Goal: Information Seeking & Learning: Check status

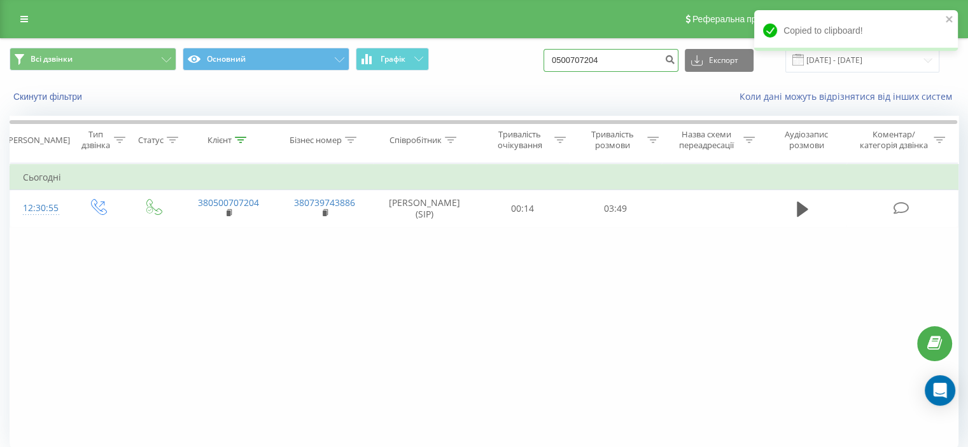
click at [612, 54] on input "0500707204" at bounding box center [610, 60] width 135 height 23
paste input "951573481"
type input "0951573481"
click at [675, 60] on icon "submit" at bounding box center [669, 58] width 11 height 8
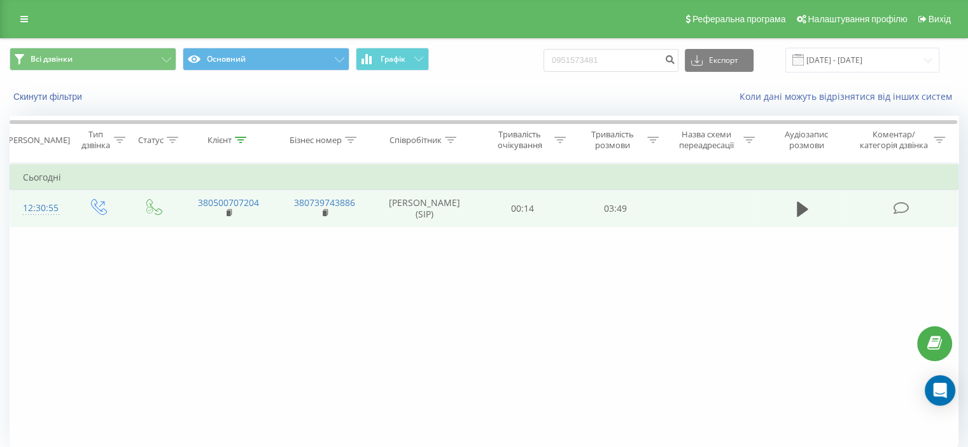
click at [908, 214] on icon at bounding box center [900, 208] width 16 height 13
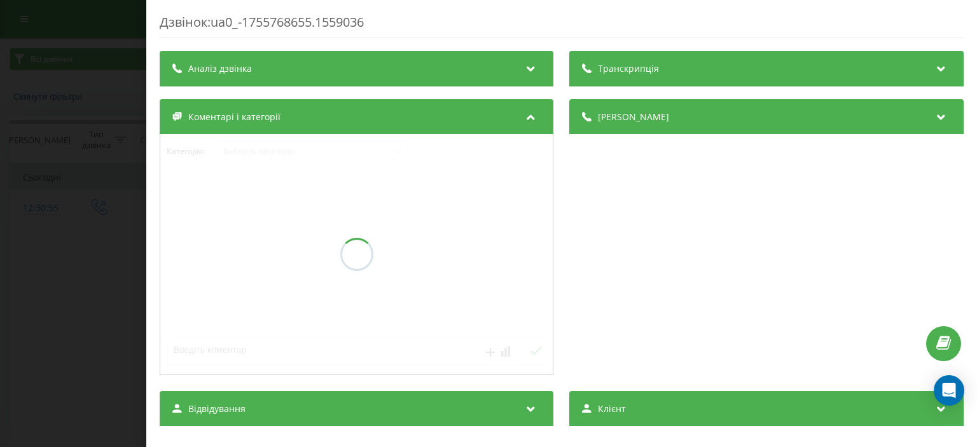
click at [123, 181] on div "Дзвінок : ua0_-1755768655.1559036 Транскрипція Аналіз дзвінка Деталі дзвінка Ко…" at bounding box center [488, 223] width 977 height 447
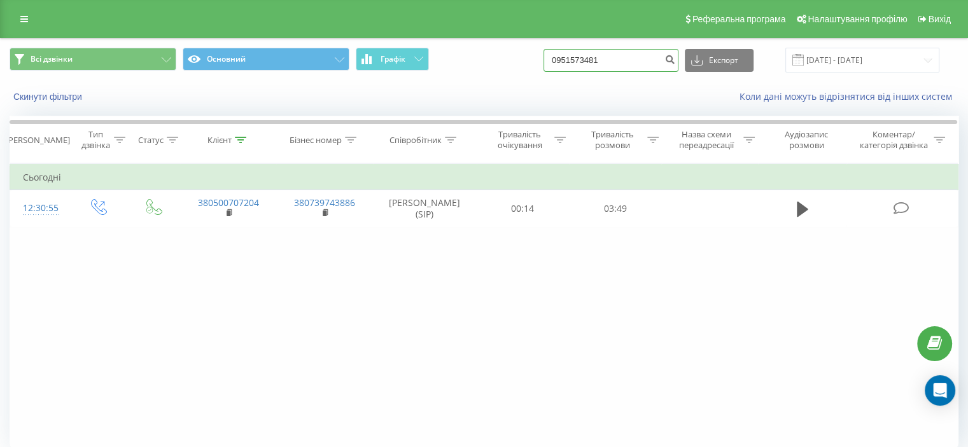
click at [593, 67] on input "0951573481" at bounding box center [610, 60] width 135 height 23
click at [595, 60] on input "0951573481" at bounding box center [610, 60] width 135 height 23
click at [597, 60] on input "0951573481" at bounding box center [610, 60] width 135 height 23
click at [675, 55] on icon "submit" at bounding box center [669, 58] width 11 height 8
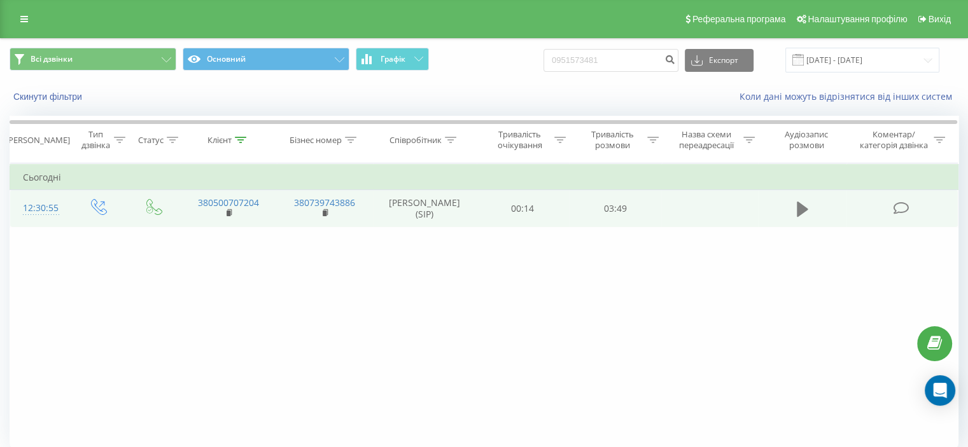
click at [802, 218] on icon at bounding box center [801, 209] width 11 height 18
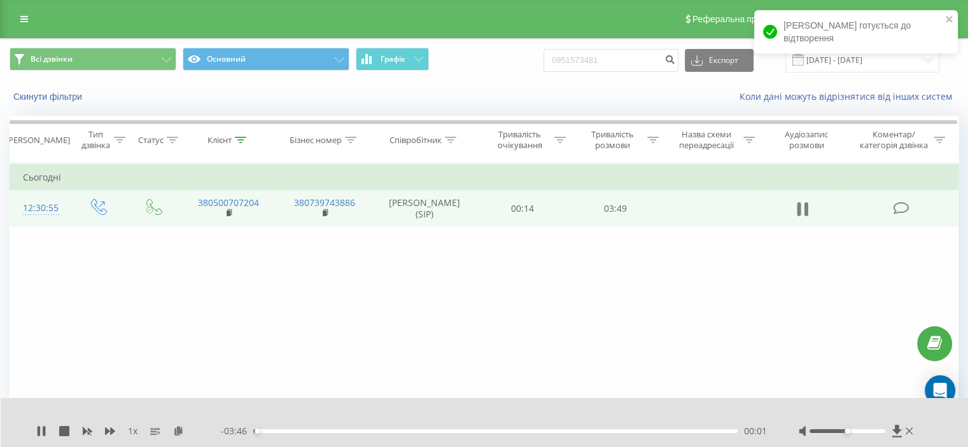
click at [809, 219] on button at bounding box center [802, 209] width 19 height 19
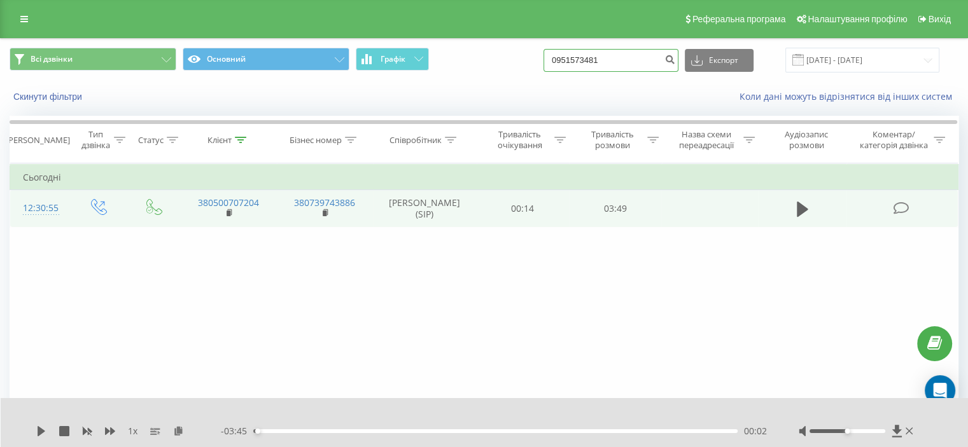
click at [638, 63] on input "0951573481" at bounding box center [610, 60] width 135 height 23
click at [675, 62] on icon "submit" at bounding box center [669, 58] width 11 height 8
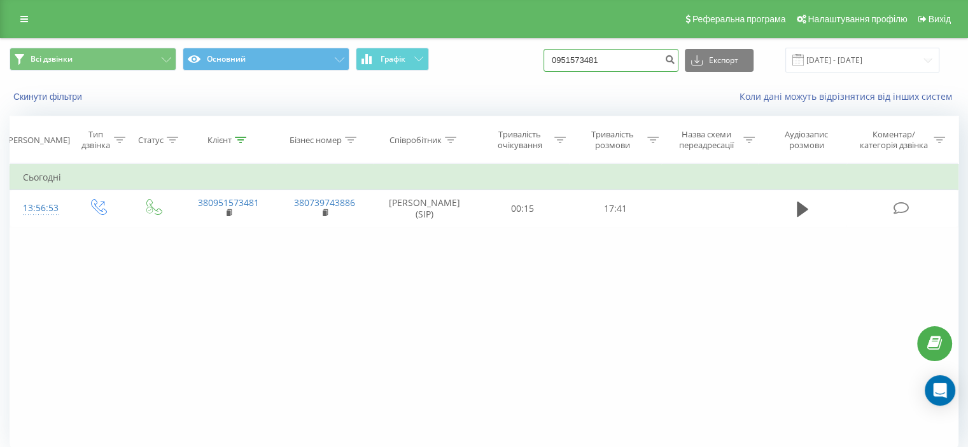
click at [583, 66] on input "0951573481" at bounding box center [610, 60] width 135 height 23
click at [675, 58] on icon "submit" at bounding box center [669, 58] width 11 height 8
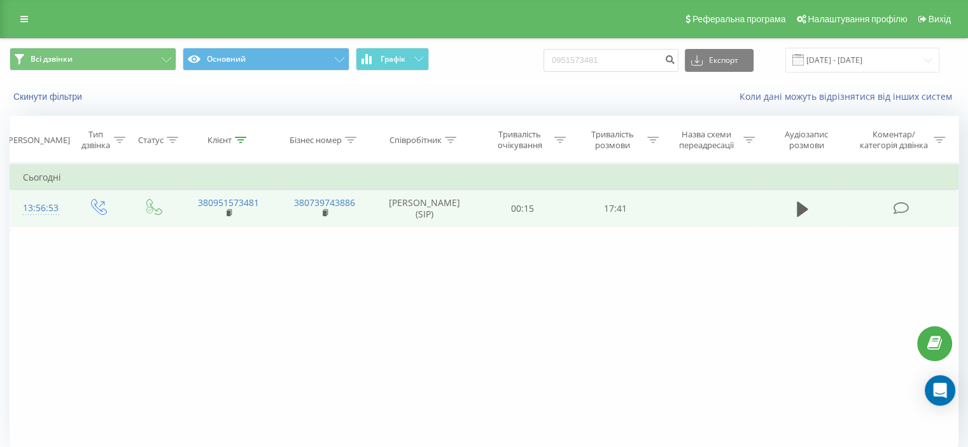
click at [899, 215] on icon at bounding box center [900, 208] width 16 height 13
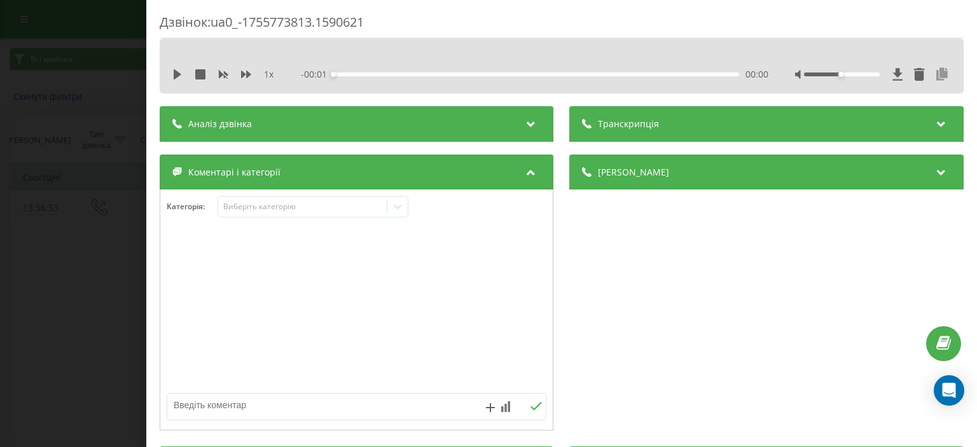
click at [935, 72] on icon at bounding box center [942, 74] width 15 height 13
click at [94, 127] on div "Дзвінок : ua0_-1755773813.1590621 1 x - 17:34 00:00 00:00 Транскрипція Для AI-а…" at bounding box center [488, 223] width 977 height 447
